Goal: Check status: Check status

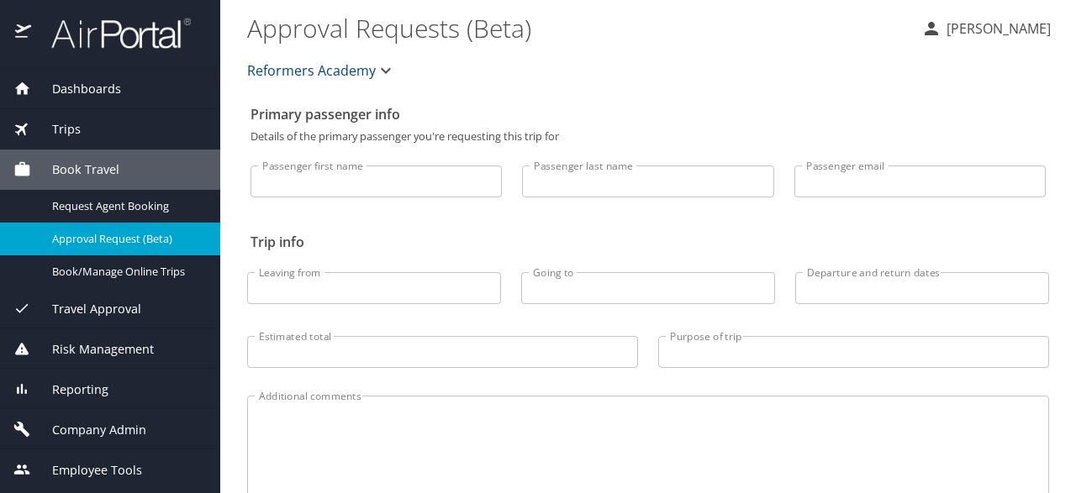
click at [61, 127] on span "Trips" at bounding box center [56, 129] width 50 height 18
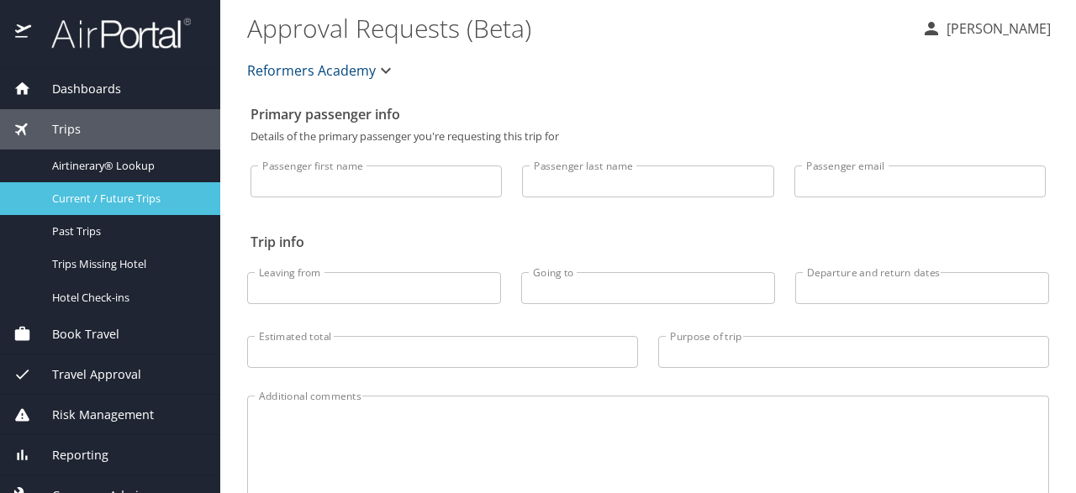
click at [149, 201] on span "Current / Future Trips" at bounding box center [126, 199] width 148 height 16
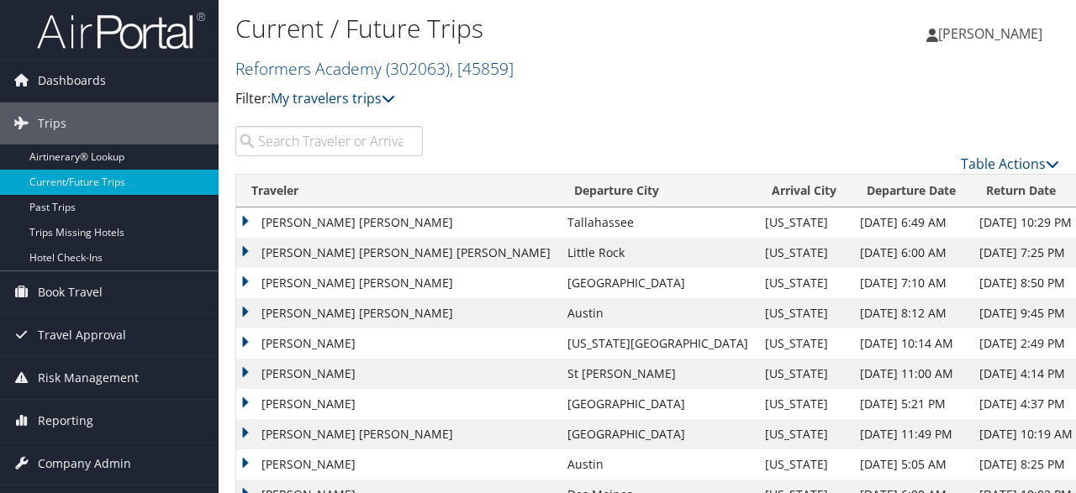
click at [268, 184] on th "Traveler" at bounding box center [397, 191] width 323 height 33
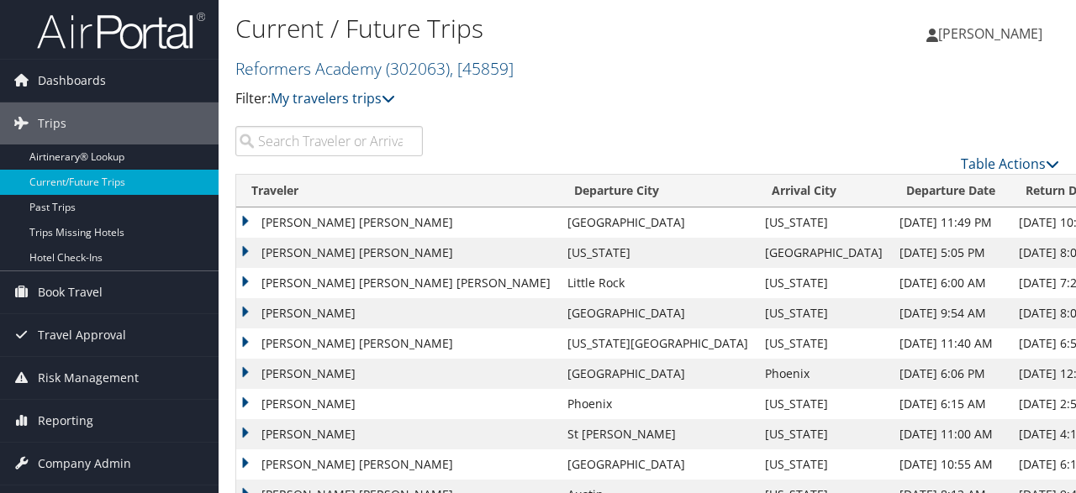
click at [294, 222] on td "ALEXIS ARIEL MORGAN" at bounding box center [397, 223] width 323 height 30
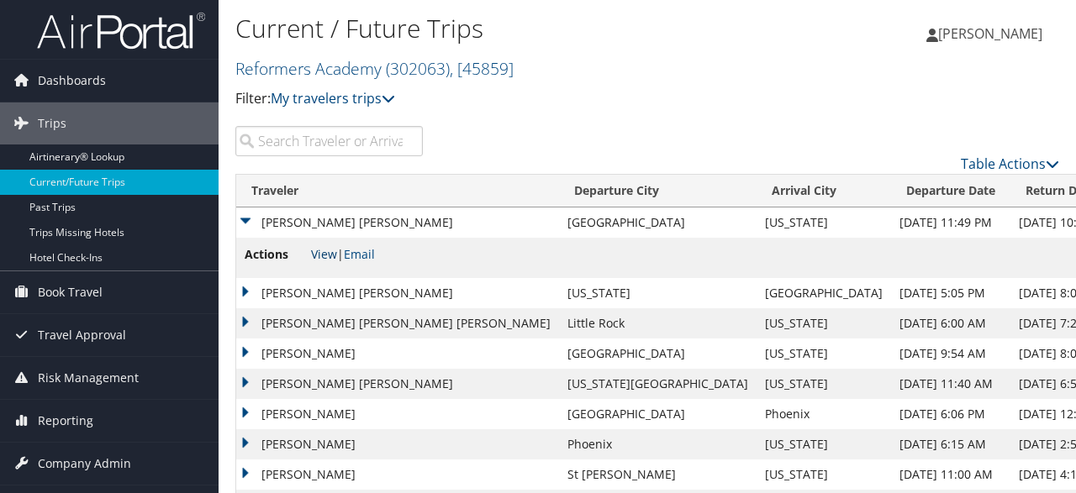
click at [318, 251] on link "View" at bounding box center [324, 254] width 26 height 16
click at [267, 296] on td "ALEXIS ARIEL MORGAN" at bounding box center [397, 293] width 323 height 30
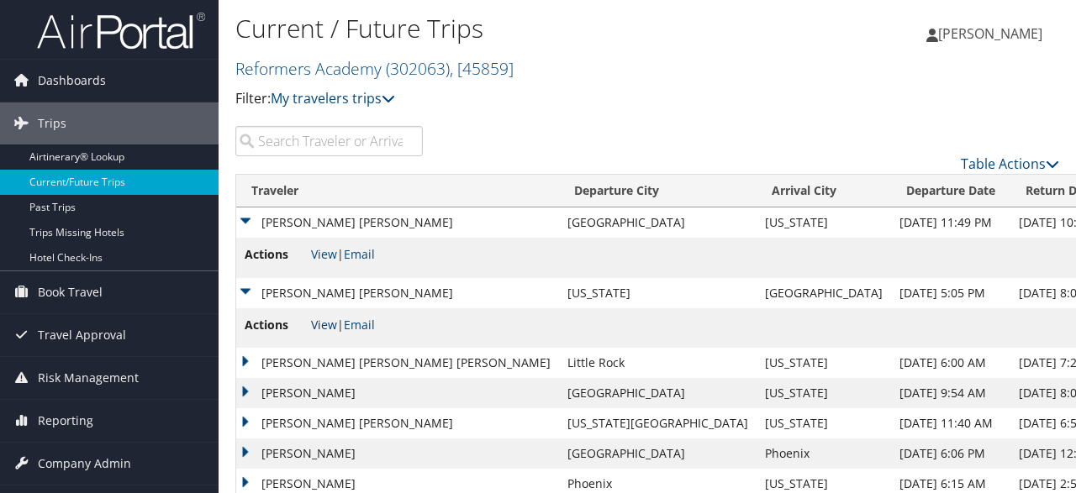
click at [313, 325] on link "View" at bounding box center [324, 325] width 26 height 16
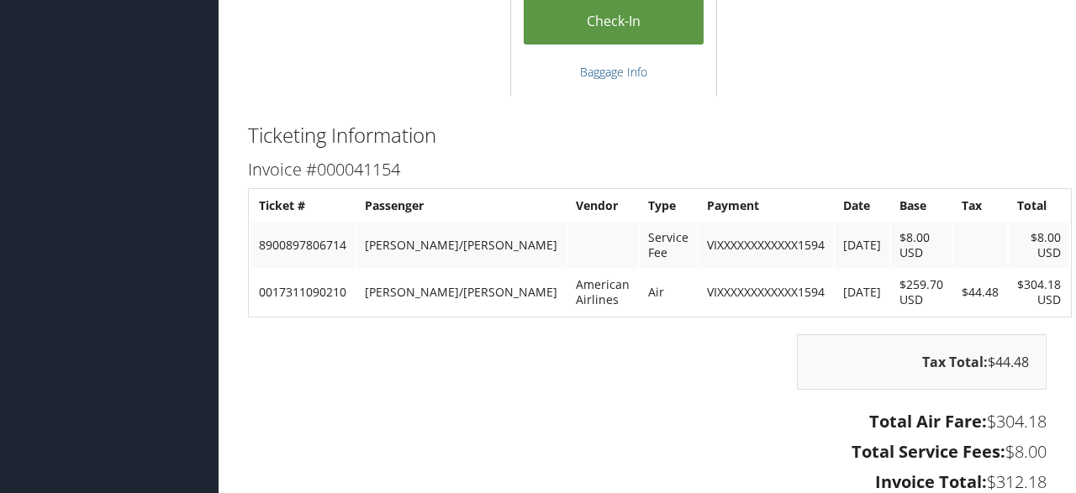
scroll to position [1224, 0]
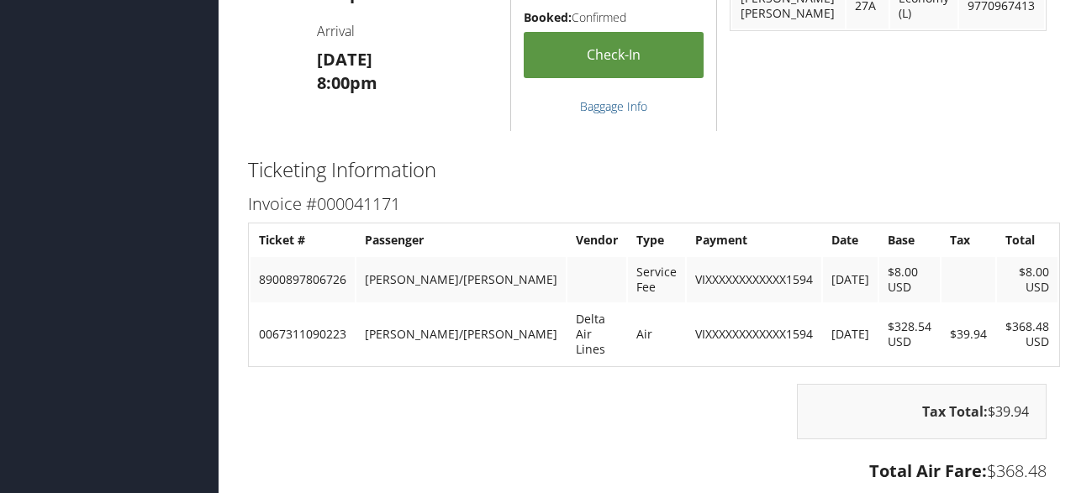
scroll to position [710, 0]
